Goal: Task Accomplishment & Management: Manage account settings

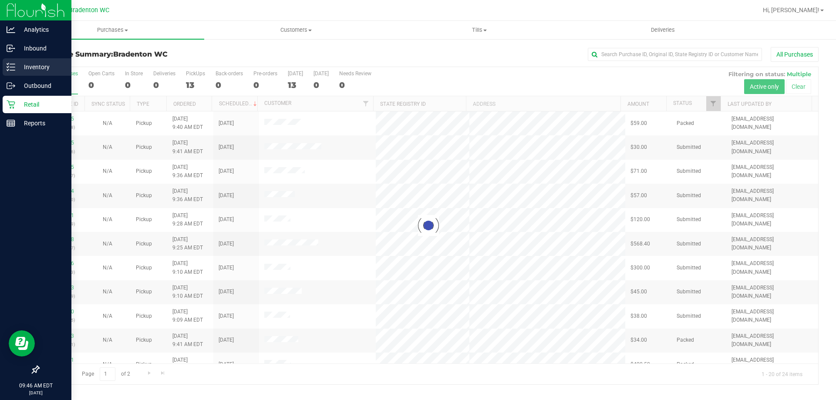
click at [30, 67] on p "Inventory" at bounding box center [41, 67] width 52 height 10
click at [13, 70] on icon at bounding box center [11, 67] width 9 height 9
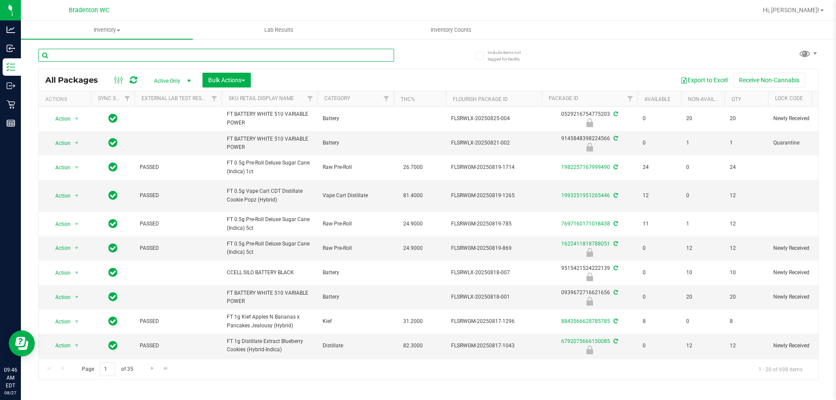
click at [153, 56] on input "text" at bounding box center [216, 55] width 356 height 13
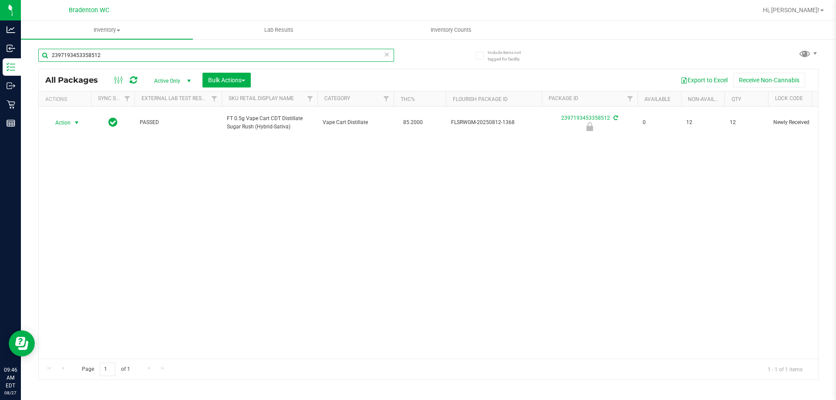
type input "2397193453358512"
click at [66, 122] on span "Action" at bounding box center [59, 123] width 24 height 12
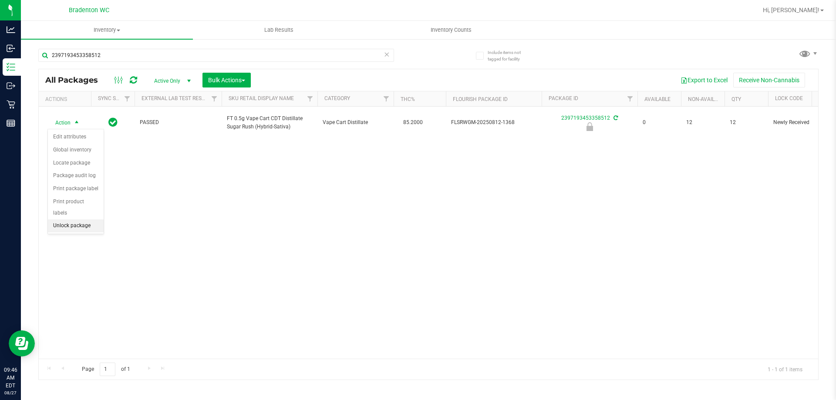
click at [80, 219] on li "Unlock package" at bounding box center [76, 225] width 56 height 13
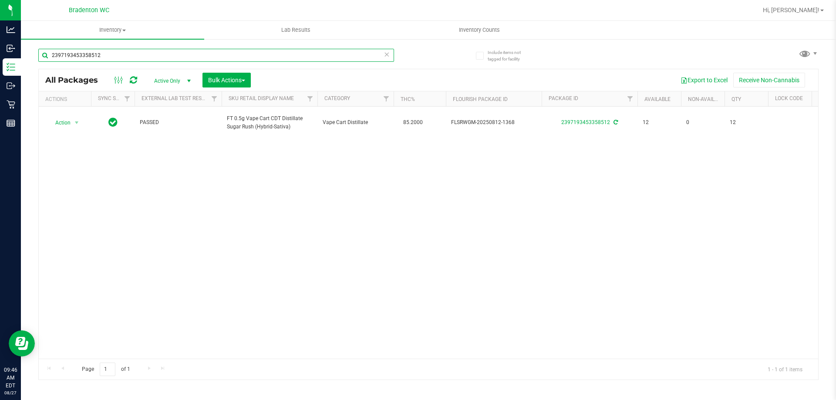
click at [177, 55] on input "2397193453358512" at bounding box center [216, 55] width 356 height 13
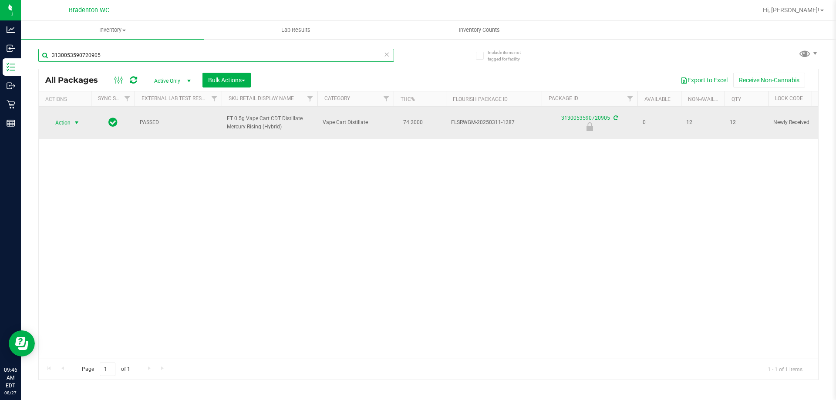
type input "3130053590720905"
click at [64, 119] on span "Action" at bounding box center [59, 123] width 24 height 12
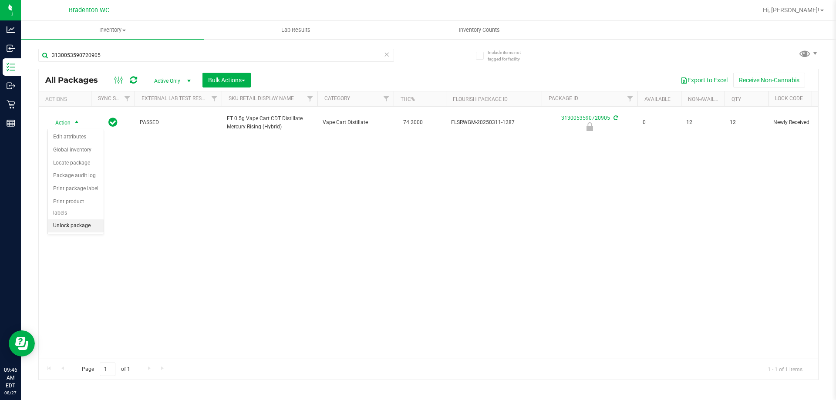
click at [86, 219] on li "Unlock package" at bounding box center [76, 225] width 56 height 13
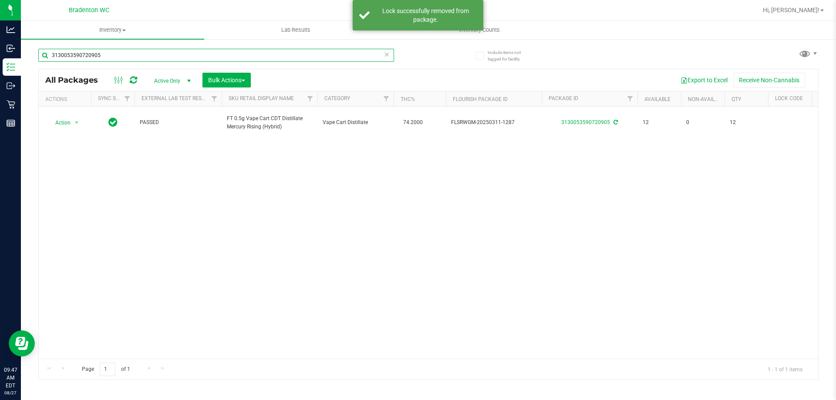
click at [166, 59] on input "3130053590720905" at bounding box center [216, 55] width 356 height 13
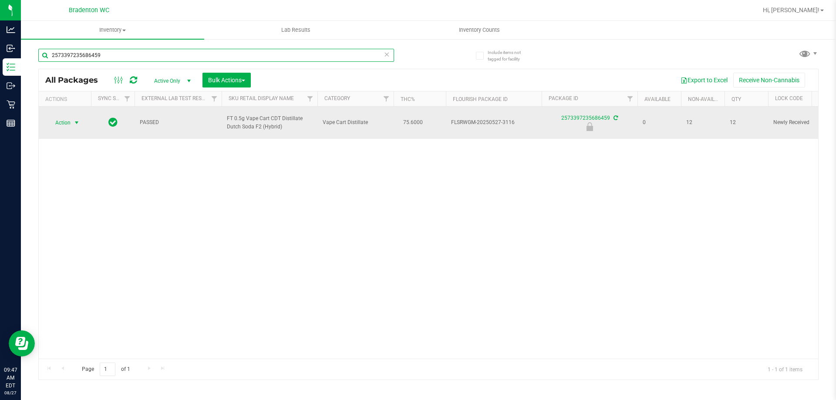
type input "2573397235686459"
click at [74, 121] on span "select" at bounding box center [76, 122] width 7 height 7
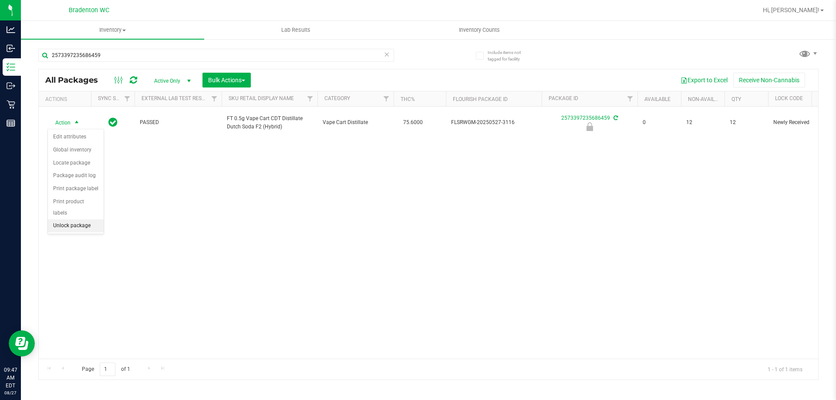
click at [84, 219] on li "Unlock package" at bounding box center [76, 225] width 56 height 13
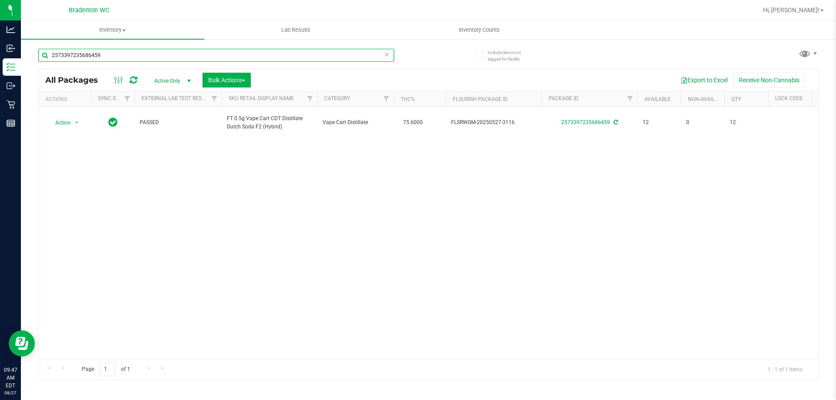
click at [149, 53] on input "2573397235686459" at bounding box center [216, 55] width 356 height 13
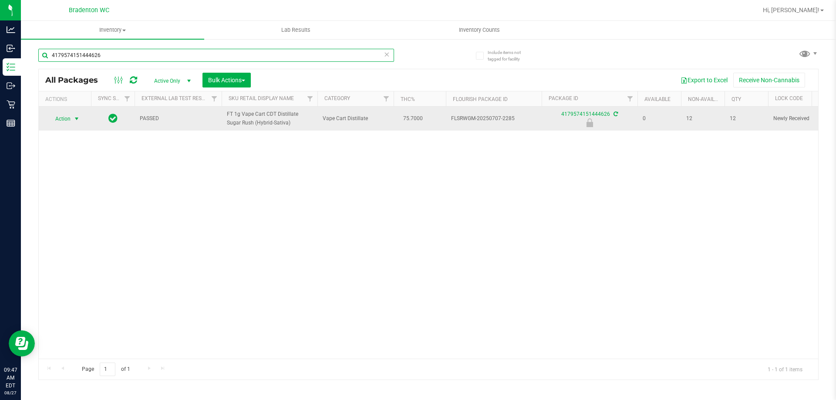
type input "4179574151444626"
click at [80, 122] on span "select" at bounding box center [76, 118] width 7 height 7
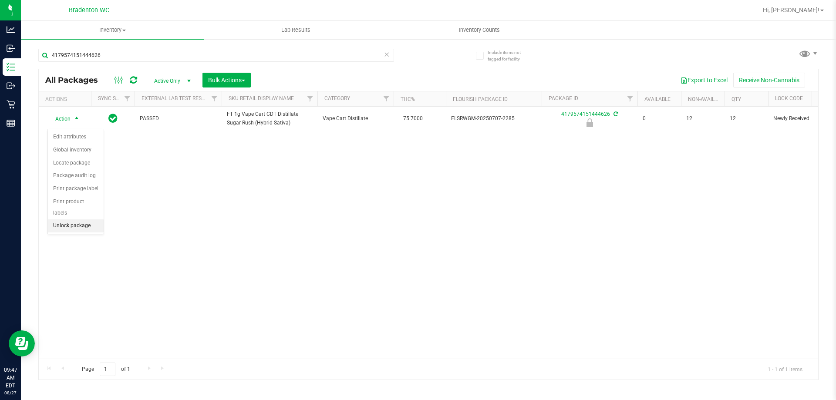
click at [82, 219] on li "Unlock package" at bounding box center [76, 225] width 56 height 13
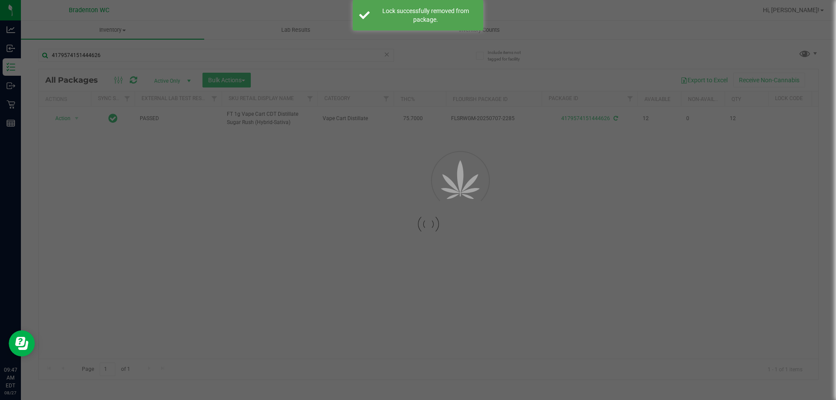
click at [129, 56] on div at bounding box center [418, 200] width 836 height 400
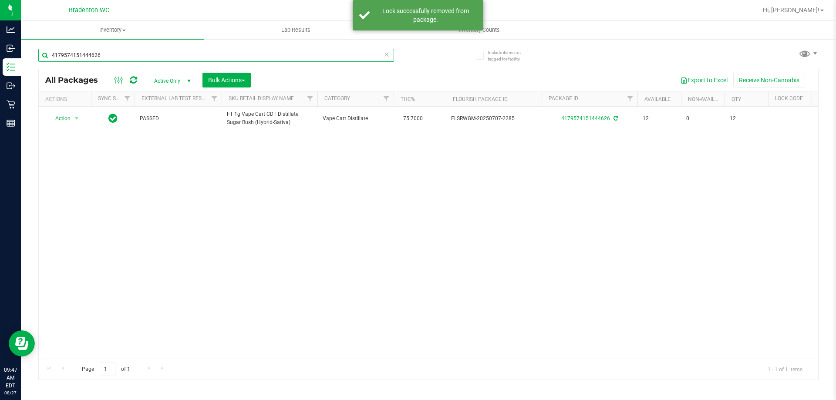
click at [129, 56] on input "4179574151444626" at bounding box center [216, 55] width 356 height 13
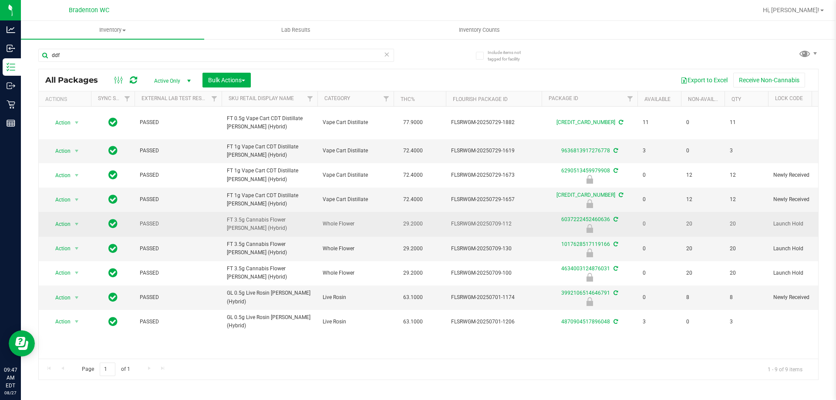
click at [286, 222] on span "FT 3.5g Cannabis Flower [PERSON_NAME] (Hybrid)" at bounding box center [269, 224] width 85 height 17
click at [288, 216] on span "FT 3.5g Cannabis Flower [PERSON_NAME] (Hybrid)" at bounding box center [269, 224] width 85 height 17
click at [290, 221] on span "FT 3.5g Cannabis Flower [PERSON_NAME] (Hybrid)" at bounding box center [269, 224] width 85 height 17
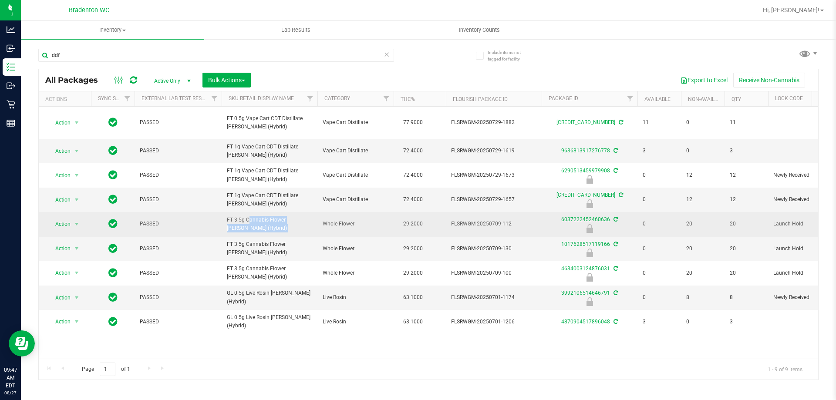
copy tr "FT 3.5g Cannabis Flower [PERSON_NAME] (Hybrid)"
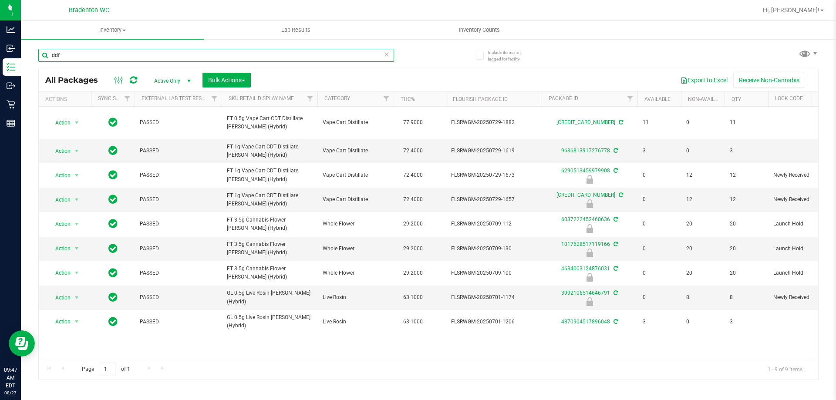
click at [84, 52] on input "ddf" at bounding box center [216, 55] width 356 height 13
paste input "FT 3.5g Cannabis Flower [PERSON_NAME] (Hybrid)"
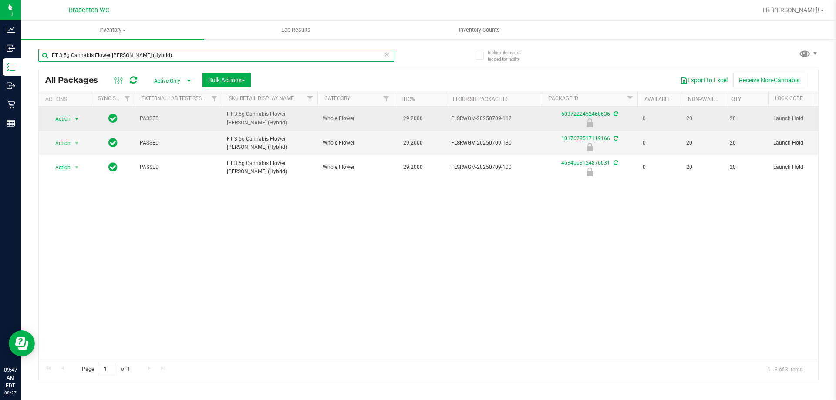
type input "FT 3.5g Cannabis Flower [PERSON_NAME] (Hybrid)"
click at [64, 118] on span "Action" at bounding box center [59, 119] width 24 height 12
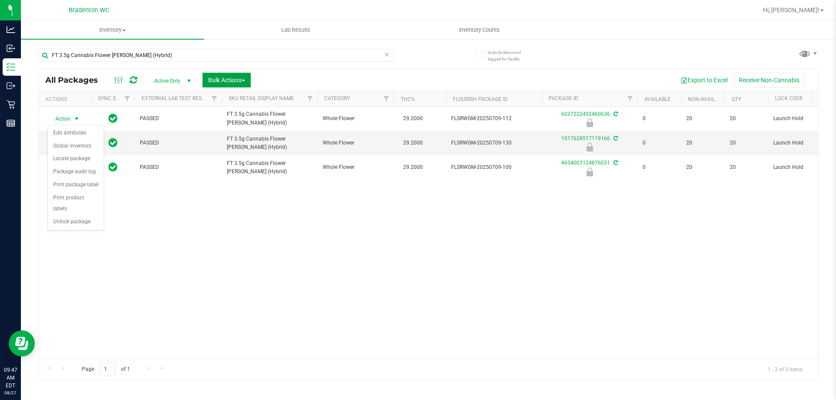
click at [222, 79] on span "Bulk Actions" at bounding box center [226, 80] width 37 height 7
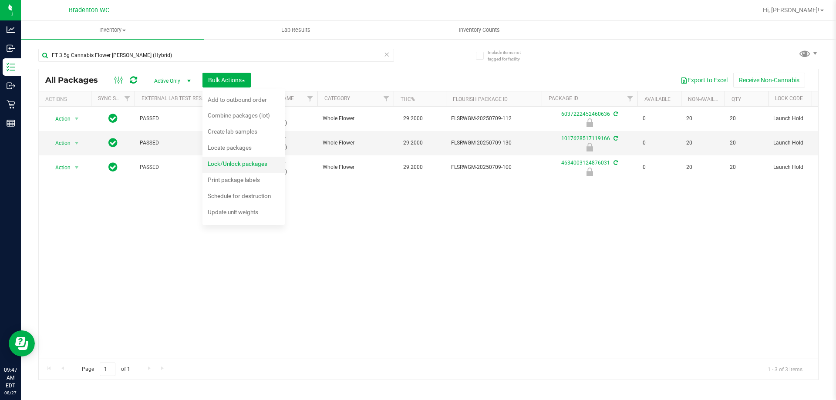
click at [242, 160] on span "Lock/Unlock packages" at bounding box center [238, 163] width 60 height 7
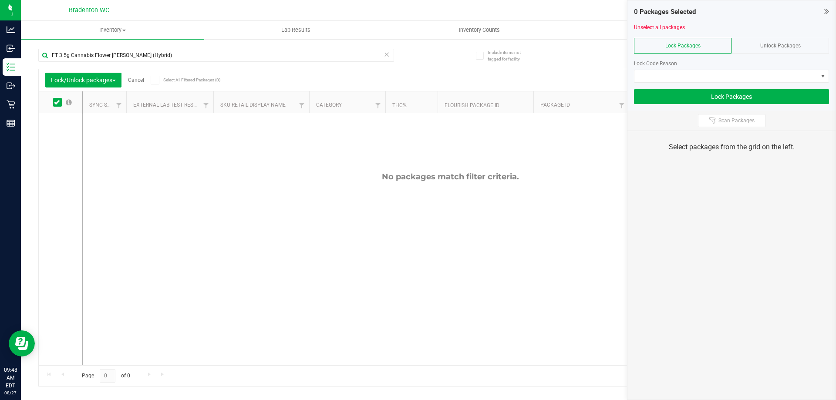
click at [753, 48] on div "Unlock Packages" at bounding box center [779, 46] width 97 height 16
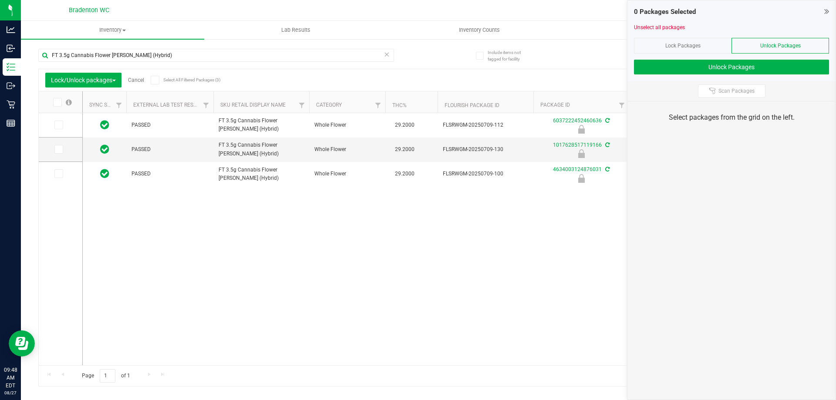
click at [153, 80] on span at bounding box center [155, 80] width 9 height 9
click at [0, 0] on input "Select All Filtered Packages (3)" at bounding box center [0, 0] width 0 height 0
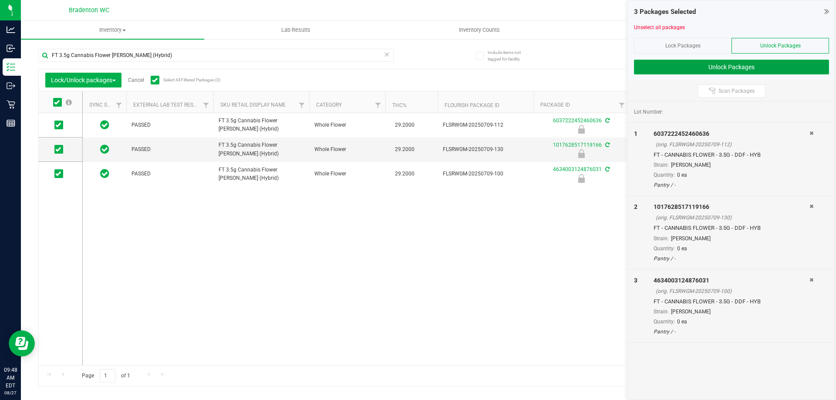
click at [700, 63] on button "Unlock Packages" at bounding box center [731, 67] width 195 height 15
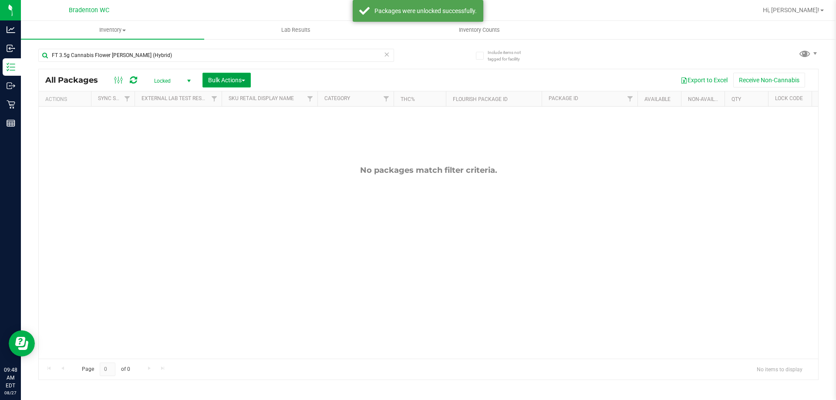
click at [243, 83] on span "Bulk Actions" at bounding box center [226, 80] width 37 height 7
click at [240, 163] on span "Lock/Unlock packages" at bounding box center [238, 163] width 60 height 7
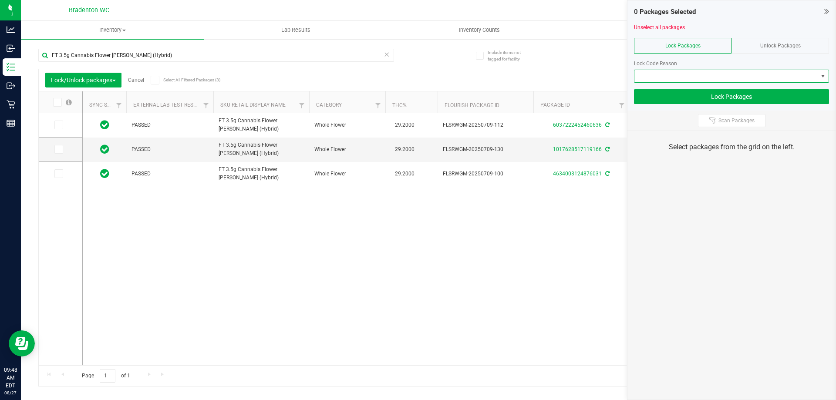
click at [672, 70] on span at bounding box center [725, 76] width 183 height 12
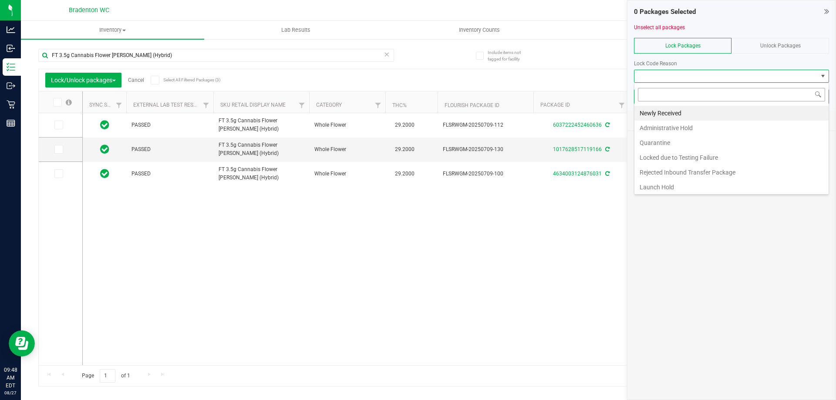
scroll to position [13, 195]
click at [662, 113] on li "Newly Received" at bounding box center [731, 113] width 194 height 15
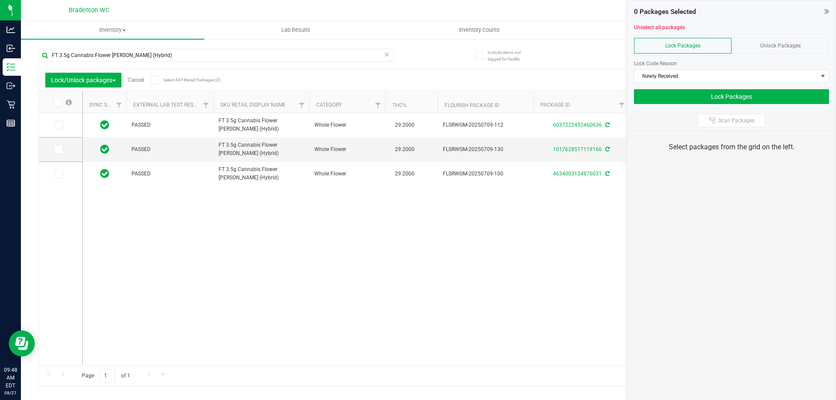
click at [166, 81] on span "Select All Filtered Packages (3)" at bounding box center [185, 79] width 44 height 5
click at [0, 0] on input "Select All Filtered Packages (3)" at bounding box center [0, 0] width 0 height 0
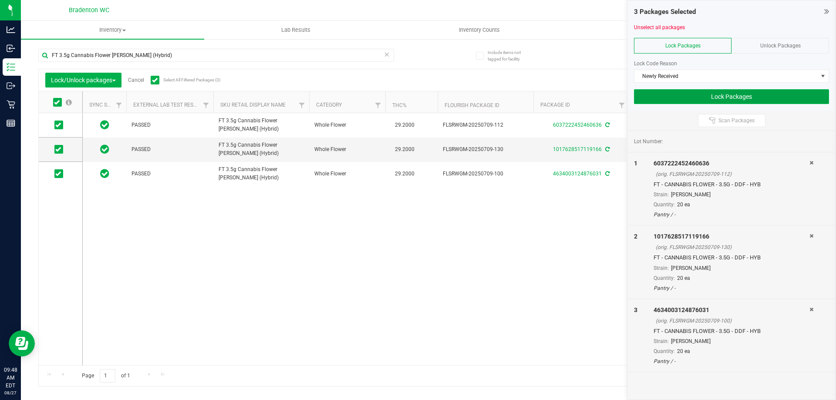
click at [707, 97] on button "Lock Packages" at bounding box center [731, 96] width 195 height 15
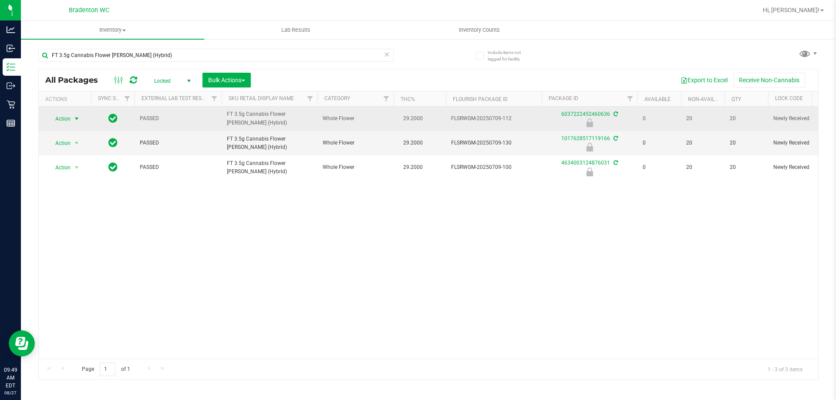
click at [68, 117] on span "Action" at bounding box center [59, 119] width 24 height 12
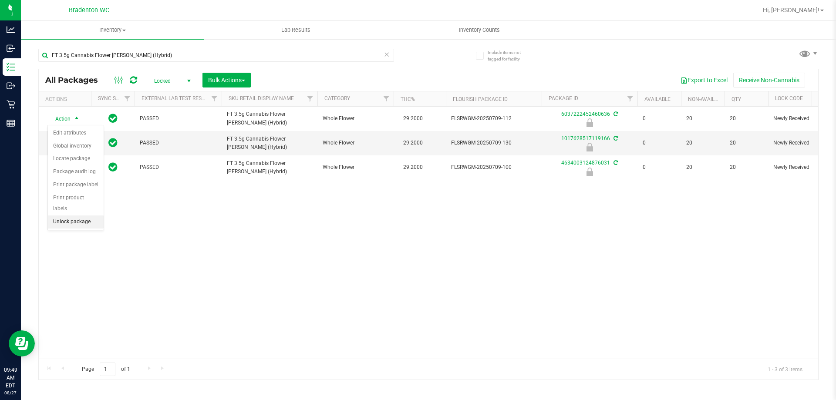
click at [69, 215] on li "Unlock package" at bounding box center [76, 221] width 56 height 13
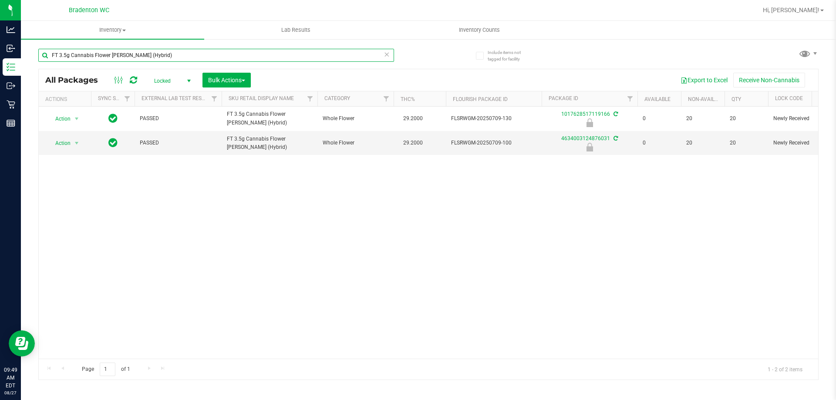
click at [212, 56] on input "FT 3.5g Cannabis Flower [PERSON_NAME] (Hybrid)" at bounding box center [216, 55] width 356 height 13
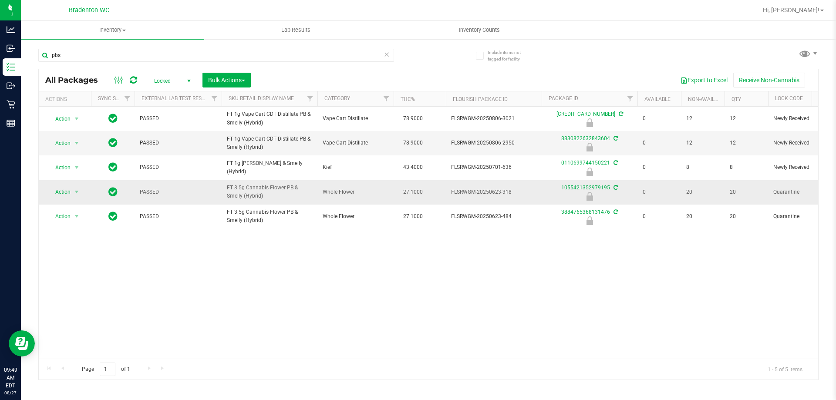
click at [271, 189] on span "FT 3.5g Cannabis Flower PB & Smelly (Hybrid)" at bounding box center [269, 192] width 85 height 17
copy tr "FT 3.5g Cannabis Flower PB & Smelly (Hybrid)"
click at [167, 54] on input "pbs" at bounding box center [216, 55] width 356 height 13
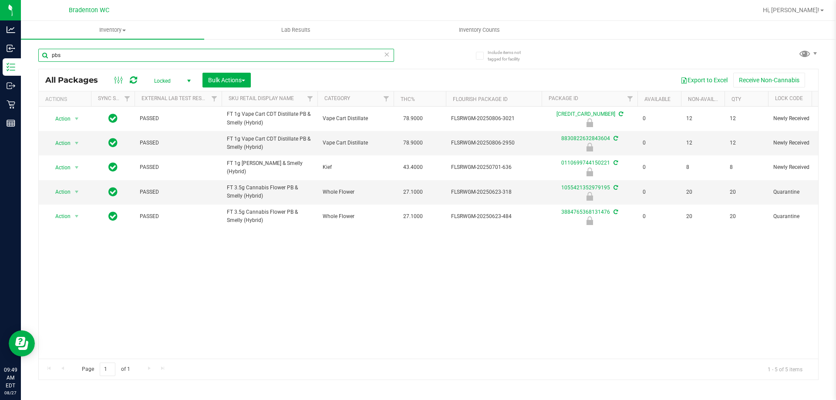
click at [167, 54] on input "pbs" at bounding box center [216, 55] width 356 height 13
paste input "FT 3.5g Cannabis Flower PB & Smelly (Hybrid)"
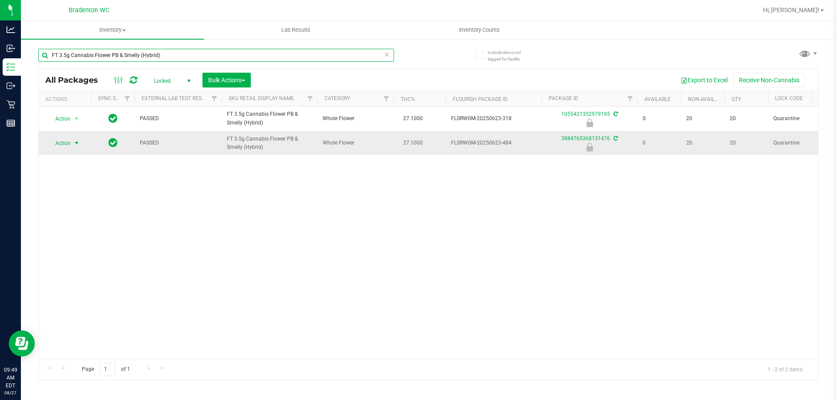
type input "FT 3.5g Cannabis Flower PB & Smelly (Hybrid)"
click at [71, 144] on span "select" at bounding box center [76, 143] width 11 height 12
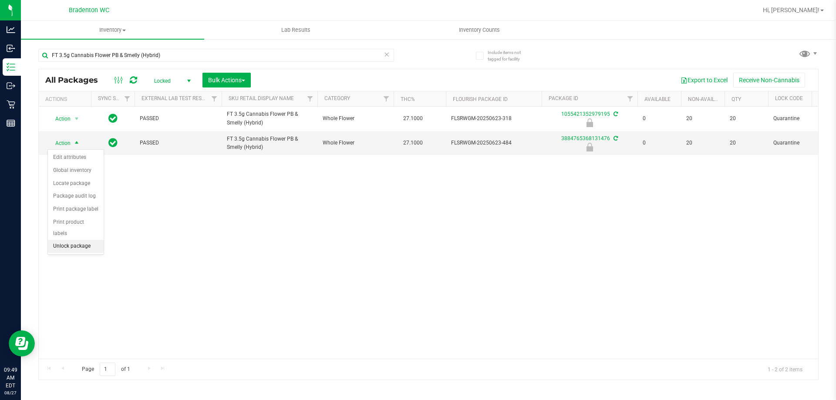
click at [71, 240] on li "Unlock package" at bounding box center [76, 246] width 56 height 13
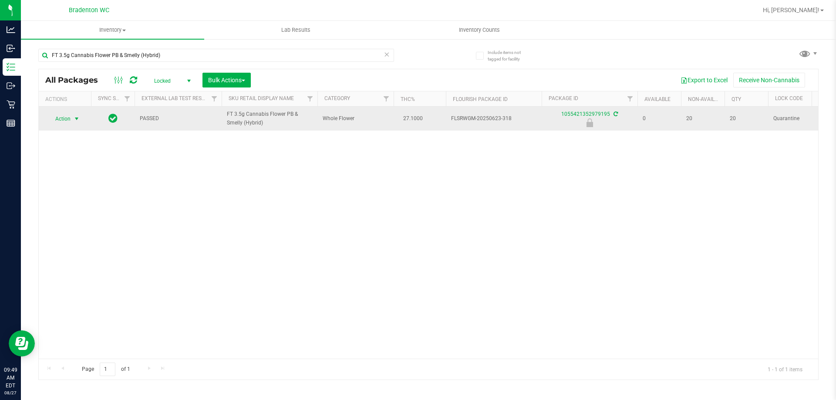
click at [67, 117] on span "Action" at bounding box center [59, 119] width 24 height 12
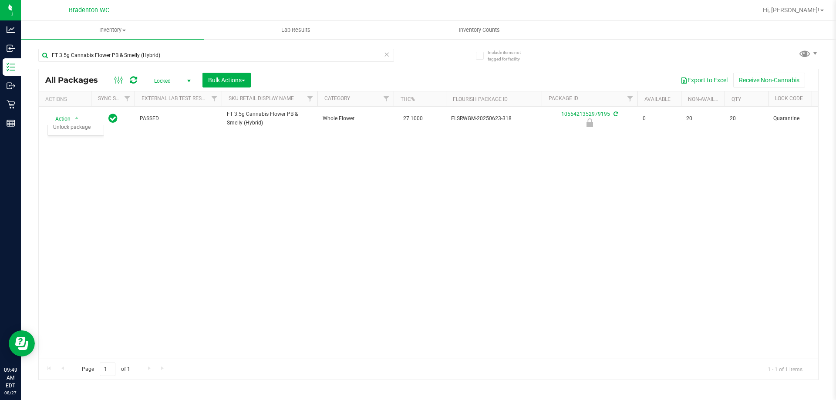
drag, startPoint x: 187, startPoint y: 206, endPoint x: 129, endPoint y: 118, distance: 105.6
click at [183, 206] on div "Action Action Edit attributes Global inventory Locate package Package audit log…" at bounding box center [428, 233] width 779 height 252
click at [185, 57] on input "FT 3.5g Cannabis Flower PB & Smelly (Hybrid)" at bounding box center [216, 55] width 356 height 13
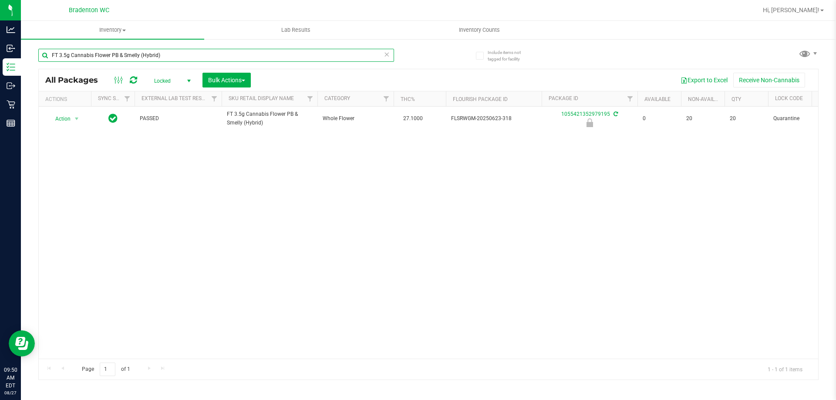
click at [185, 57] on input "FT 3.5g Cannabis Flower PB & Smelly (Hybrid)" at bounding box center [216, 55] width 356 height 13
click at [199, 172] on div "Action Action Edit attributes Global inventory Locate package Package audit log…" at bounding box center [428, 233] width 779 height 252
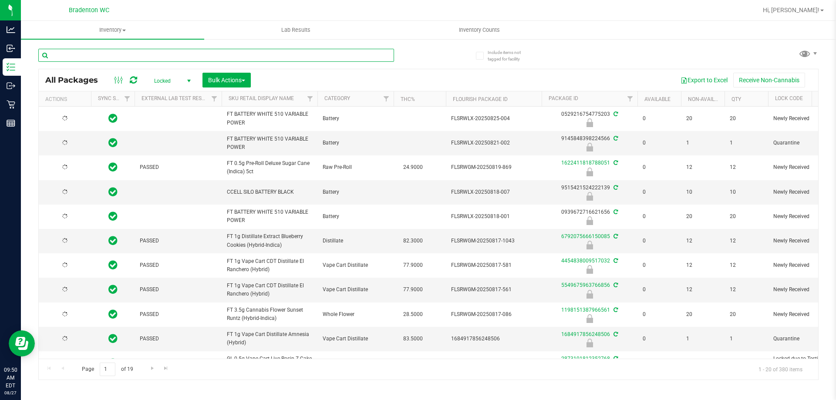
click at [133, 54] on input "text" at bounding box center [216, 55] width 356 height 13
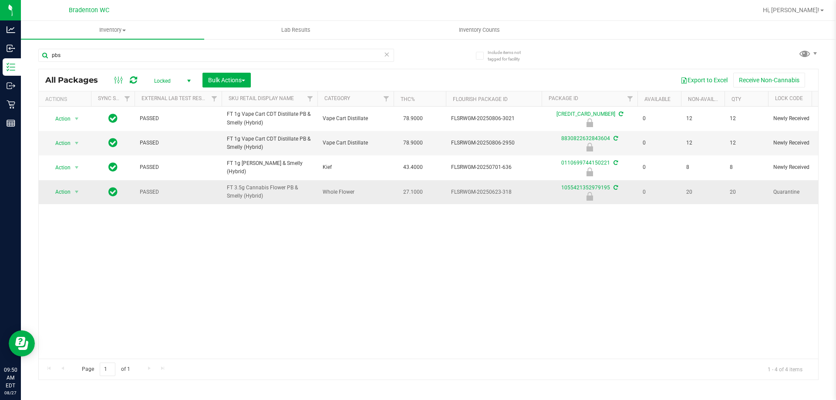
click at [251, 191] on span "FT 3.5g Cannabis Flower PB & Smelly (Hybrid)" at bounding box center [269, 192] width 85 height 17
copy tr "FT 3.5g Cannabis Flower PB & Smelly (Hybrid)"
click at [226, 53] on input "pbs" at bounding box center [216, 55] width 356 height 13
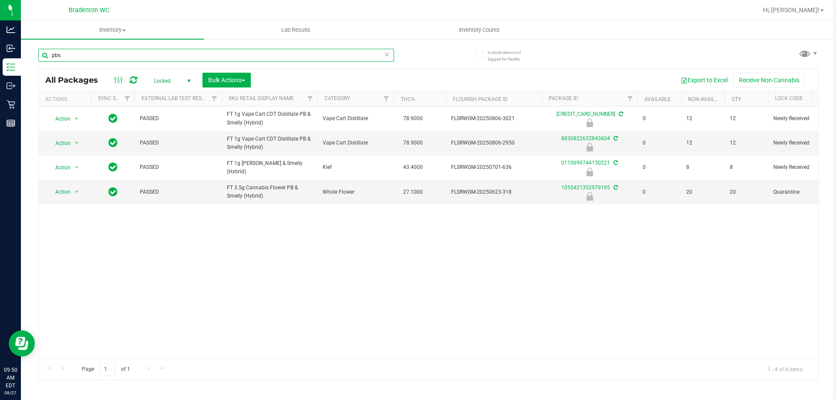
click at [226, 53] on input "pbs" at bounding box center [216, 55] width 356 height 13
paste input "FT 3.5g Cannabis Flower PB & Smelly (Hybrid)"
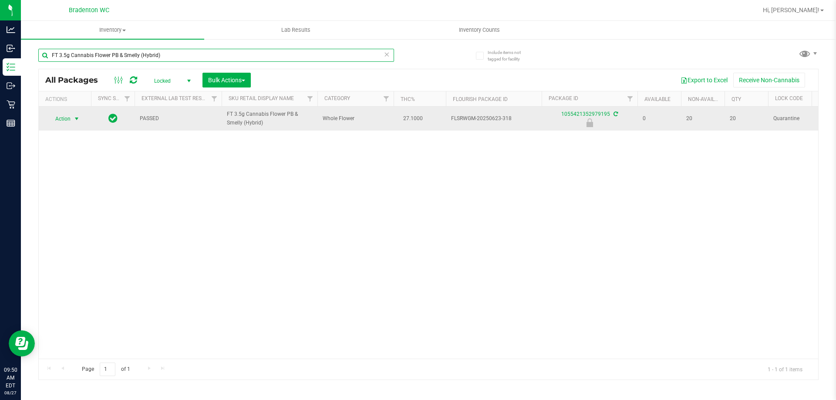
type input "FT 3.5g Cannabis Flower PB & Smelly (Hybrid)"
click at [64, 118] on span "Action" at bounding box center [59, 119] width 24 height 12
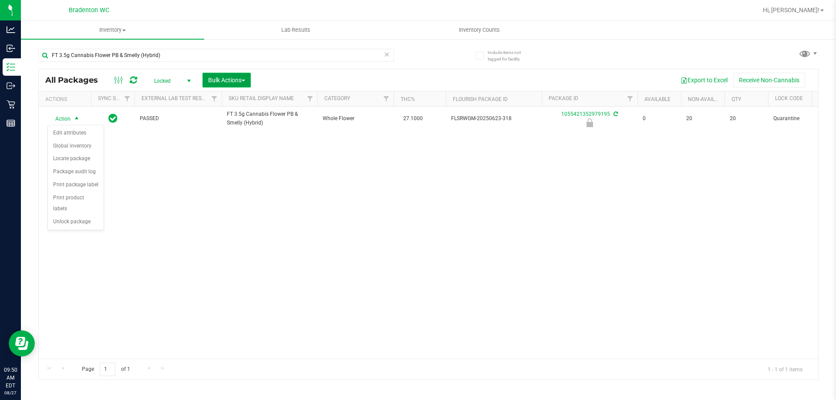
click at [235, 75] on button "Bulk Actions" at bounding box center [226, 80] width 48 height 15
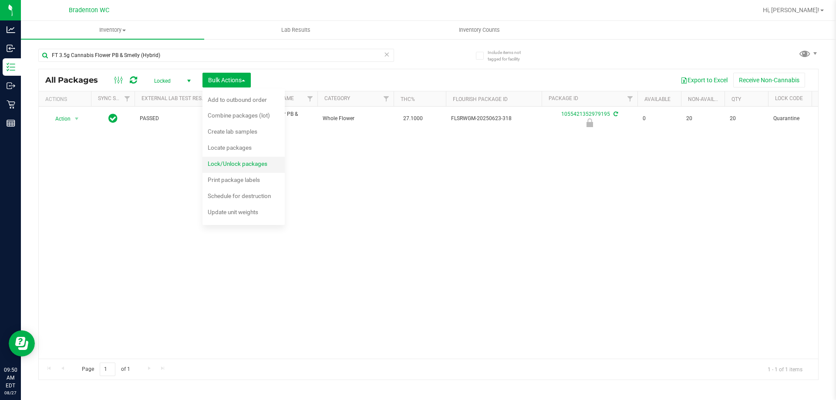
click at [235, 163] on span "Lock/Unlock packages" at bounding box center [238, 163] width 60 height 7
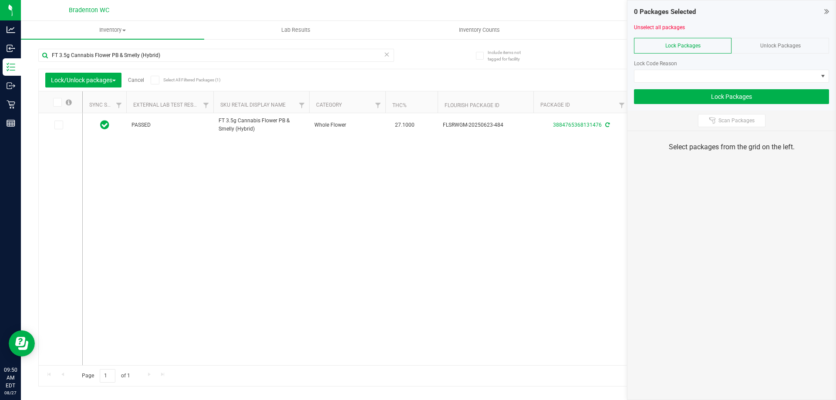
click at [794, 44] on span "Unlock Packages" at bounding box center [780, 46] width 40 height 6
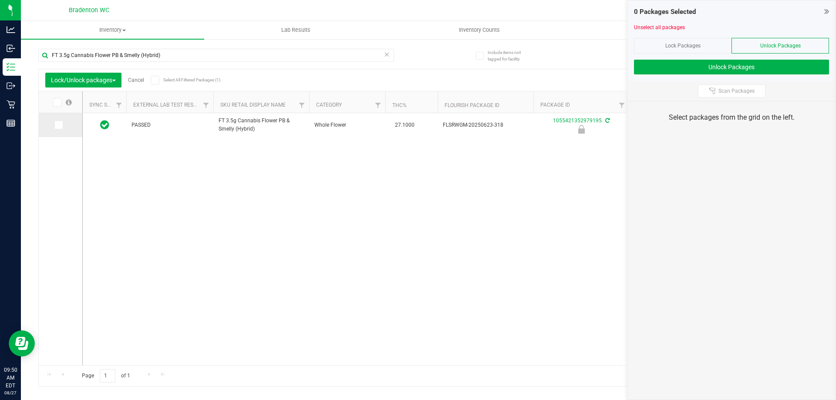
click at [59, 125] on icon at bounding box center [58, 125] width 6 height 0
click at [0, 0] on input "checkbox" at bounding box center [0, 0] width 0 height 0
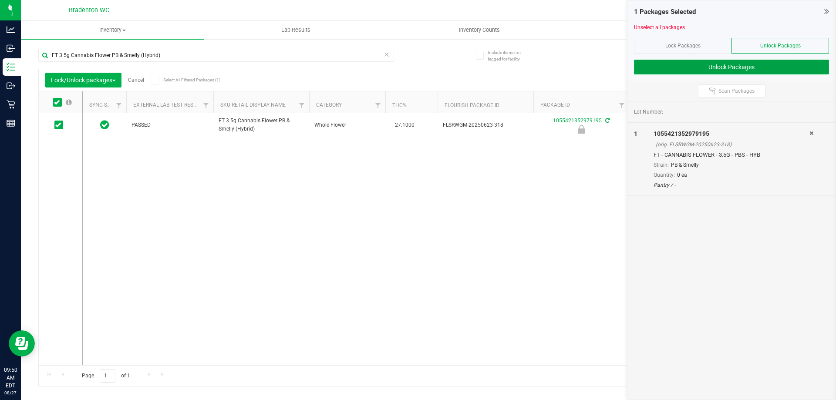
click at [736, 67] on button "Unlock Packages" at bounding box center [731, 67] width 195 height 15
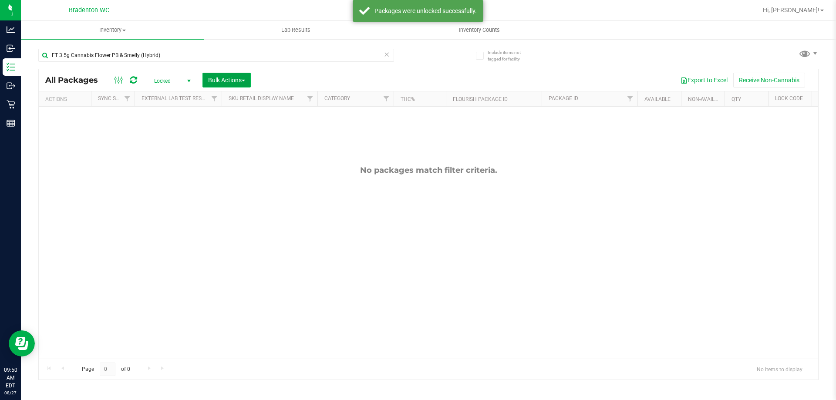
click at [224, 77] on span "Bulk Actions" at bounding box center [226, 80] width 37 height 7
click at [242, 164] on span "Lock/Unlock packages" at bounding box center [238, 163] width 60 height 7
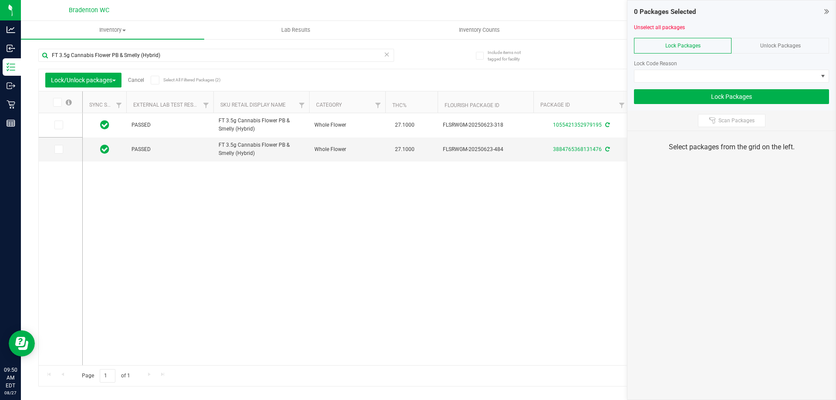
click at [158, 80] on icon at bounding box center [155, 80] width 6 height 0
click at [0, 0] on input "Select All Filtered Packages (2)" at bounding box center [0, 0] width 0 height 0
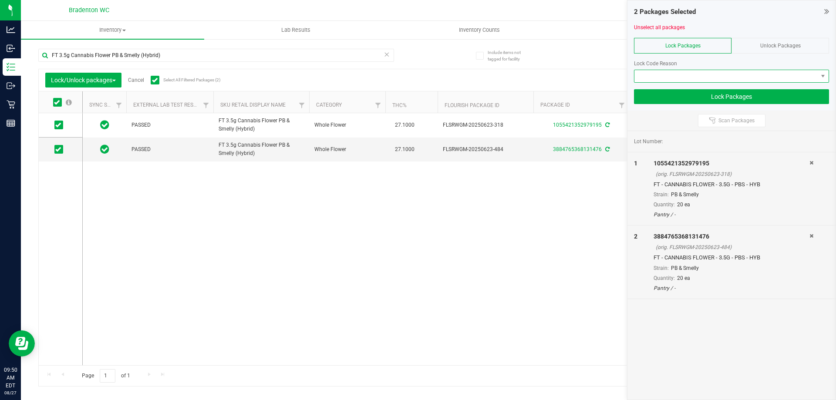
click at [680, 77] on span at bounding box center [725, 76] width 183 height 12
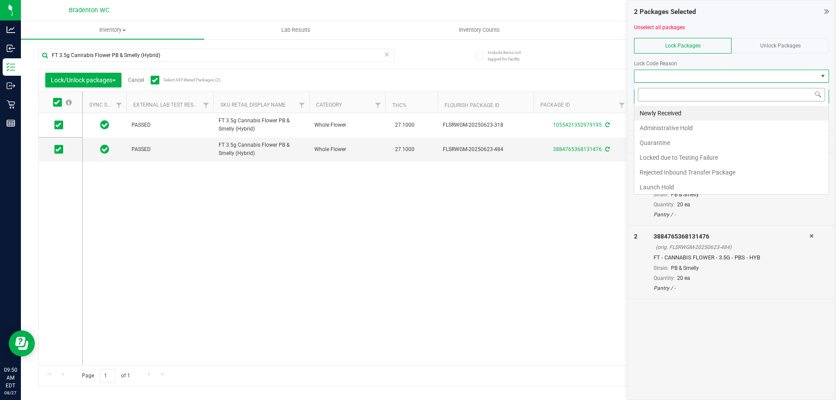
scroll to position [13, 195]
click at [683, 112] on li "Newly Received" at bounding box center [731, 113] width 194 height 15
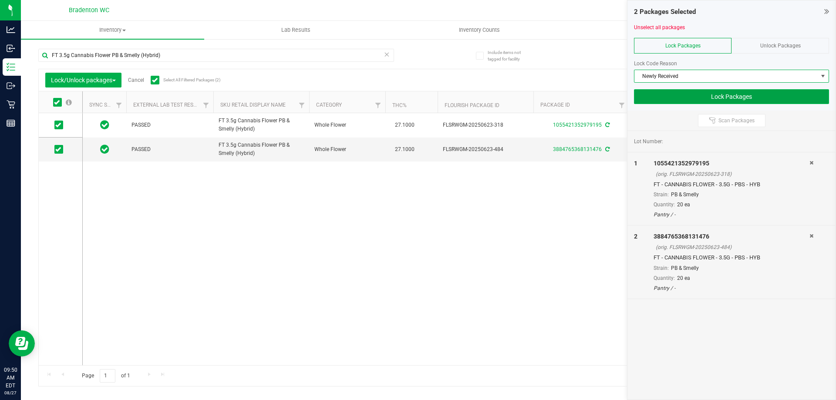
click at [687, 91] on button "Lock Packages" at bounding box center [731, 96] width 195 height 15
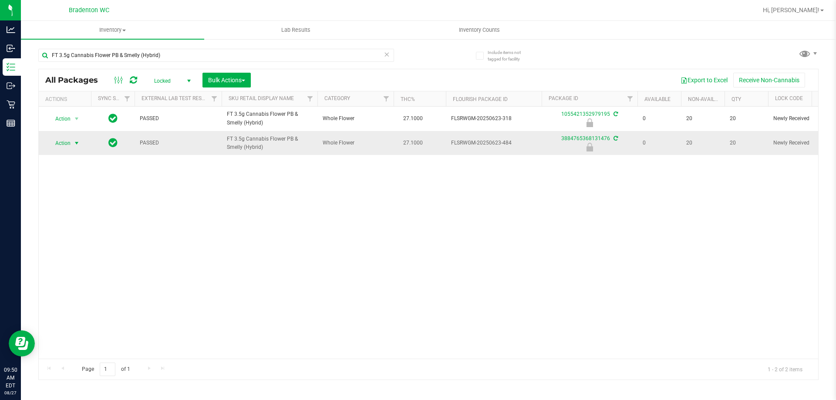
click at [58, 144] on span "Action" at bounding box center [59, 143] width 24 height 12
click at [88, 240] on li "Unlock package" at bounding box center [76, 246] width 56 height 13
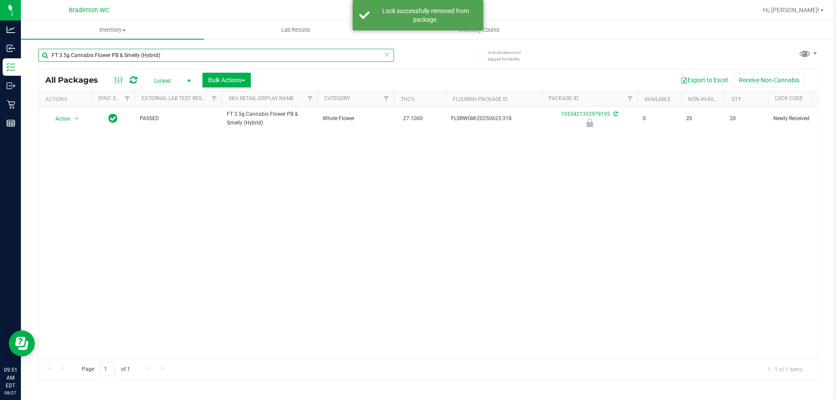
click at [179, 59] on input "FT 3.5g Cannabis Flower PB & Smelly (Hybrid)" at bounding box center [216, 55] width 356 height 13
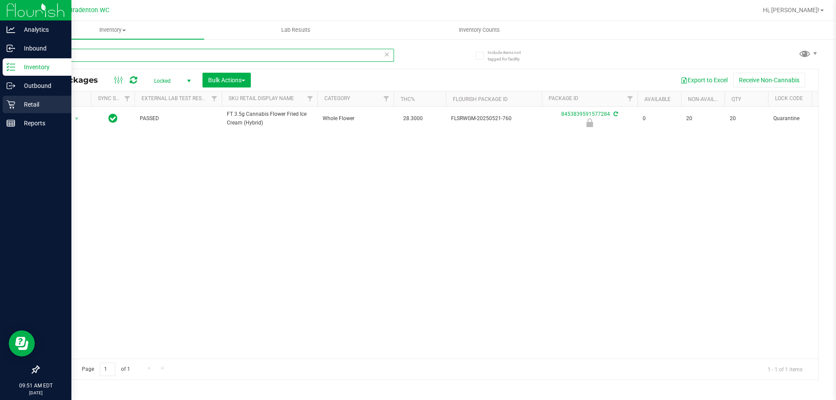
type input "fic"
click at [19, 102] on p "Retail" at bounding box center [41, 104] width 52 height 10
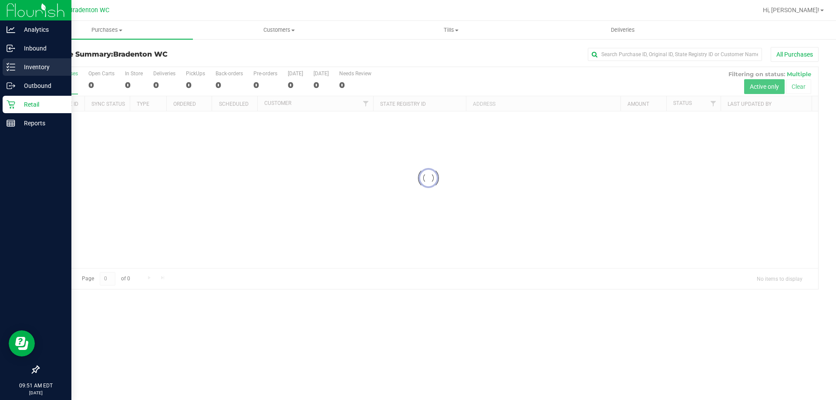
click at [43, 66] on p "Inventory" at bounding box center [41, 67] width 52 height 10
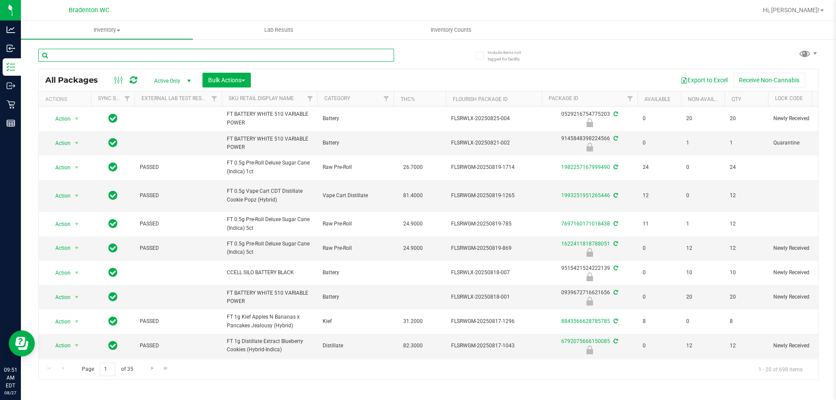
click at [108, 57] on input "text" at bounding box center [216, 55] width 356 height 13
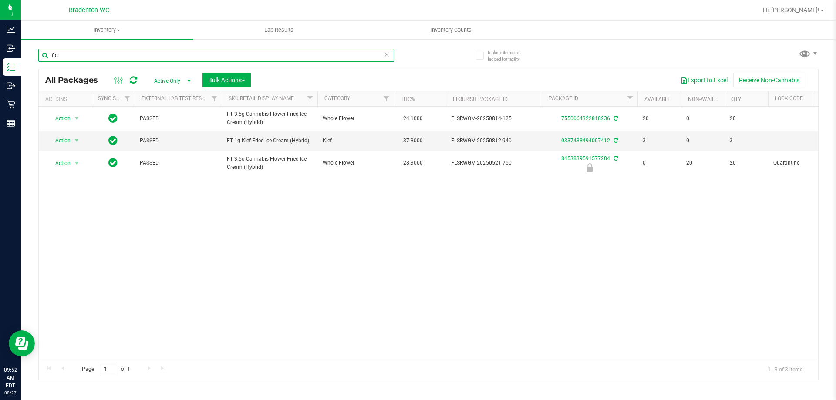
type input "fic"
